Goal: Navigation & Orientation: Find specific page/section

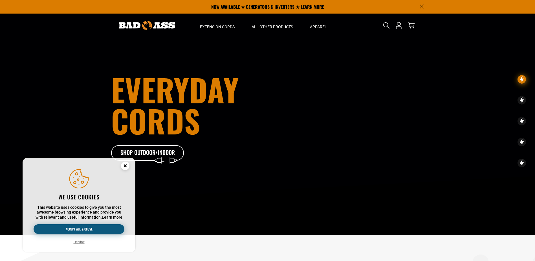
click at [94, 229] on button "Accept all & close" at bounding box center [79, 229] width 91 height 10
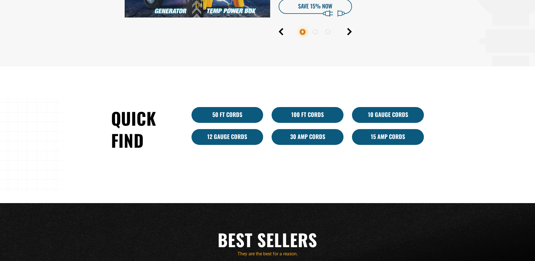
scroll to position [367, 0]
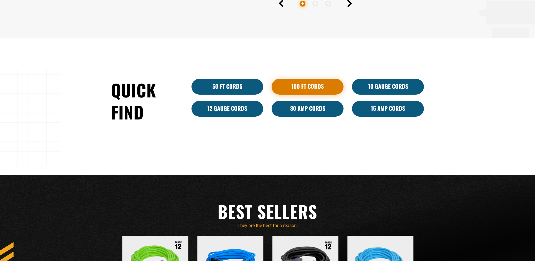
click at [309, 86] on link "100 Ft Cords" at bounding box center [308, 87] width 72 height 16
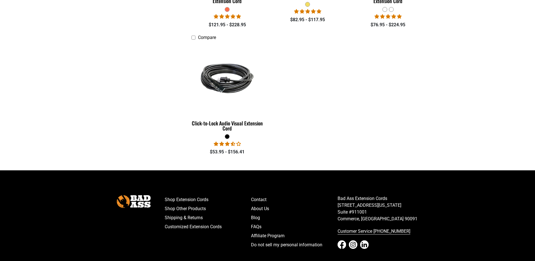
scroll to position [948, 0]
